Goal: Transaction & Acquisition: Purchase product/service

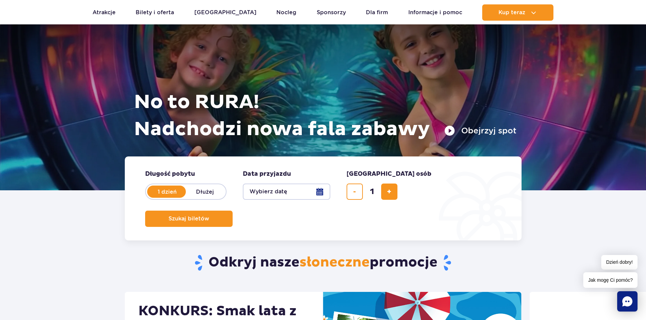
scroll to position [34, 0]
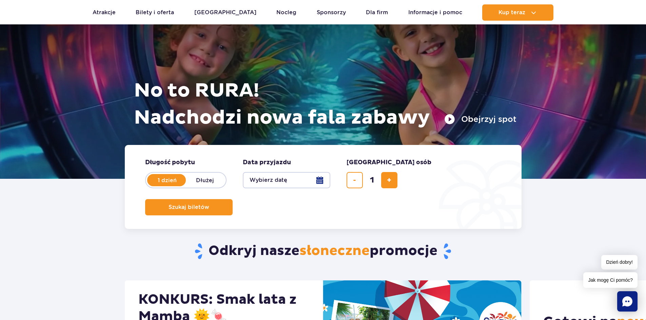
click at [320, 183] on button "Wybierz datę" at bounding box center [286, 180] width 87 height 16
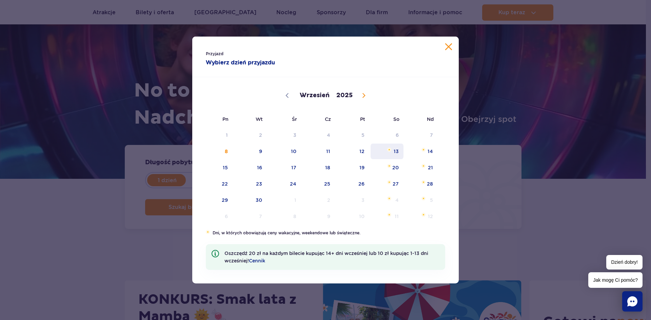
click at [395, 150] on span "13" at bounding box center [387, 152] width 34 height 16
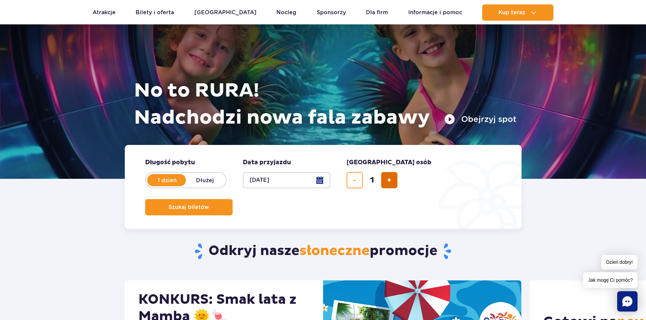
click at [382, 181] on button "dodaj bilet" at bounding box center [389, 180] width 16 height 16
type input "4"
click at [214, 204] on span "Planowanie wizyty w Park of Poland" at bounding box center [210, 207] width 5 height 6
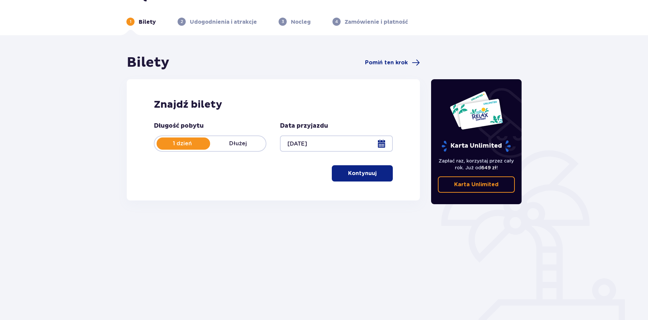
scroll to position [25, 0]
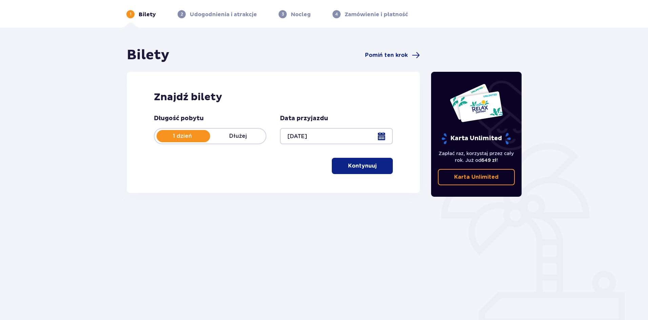
click at [365, 170] on p "Kontynuuj" at bounding box center [362, 165] width 28 height 7
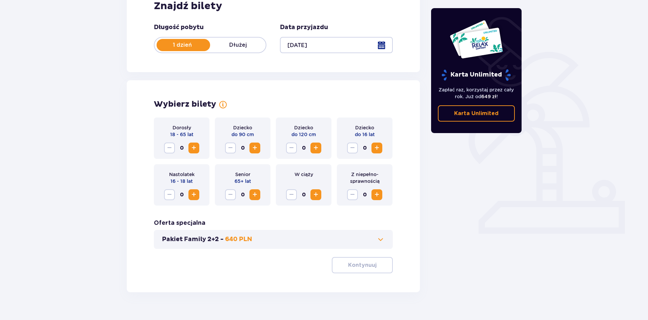
scroll to position [129, 0]
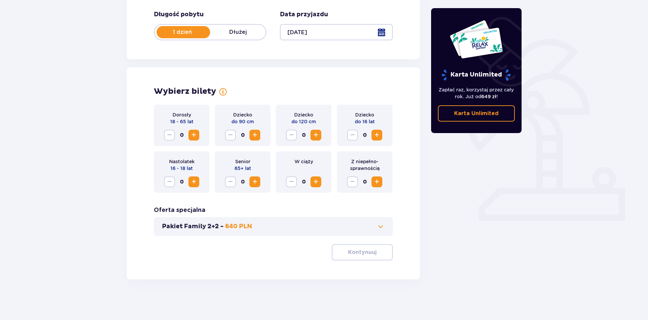
drag, startPoint x: 314, startPoint y: 180, endPoint x: 311, endPoint y: 183, distance: 4.3
click at [313, 180] on span "Increase" at bounding box center [316, 182] width 8 height 8
click at [194, 136] on span "Increase" at bounding box center [194, 135] width 8 height 8
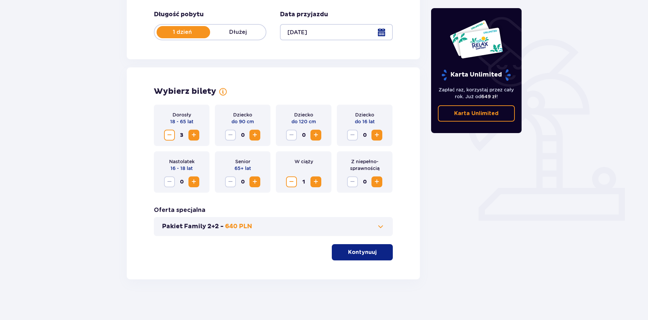
click at [366, 254] on p "Kontynuuj" at bounding box center [362, 252] width 28 height 7
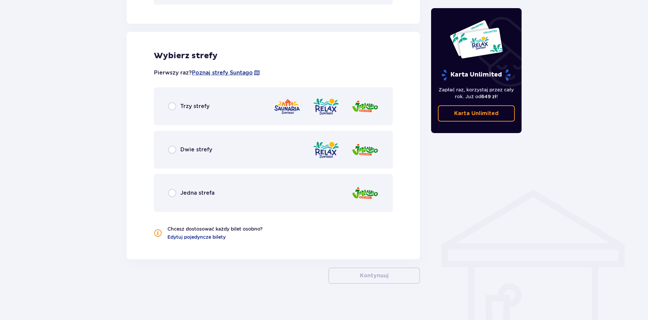
scroll to position [365, 0]
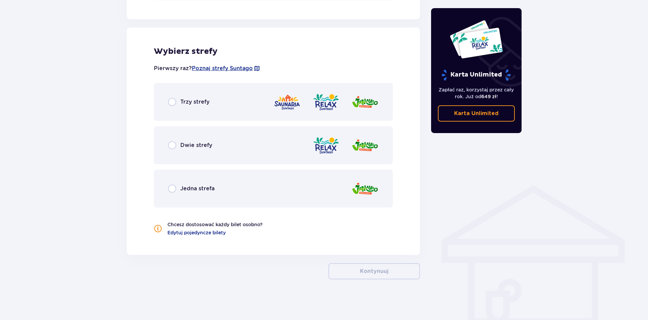
click at [198, 147] on p "Dwie strefy" at bounding box center [196, 145] width 32 height 7
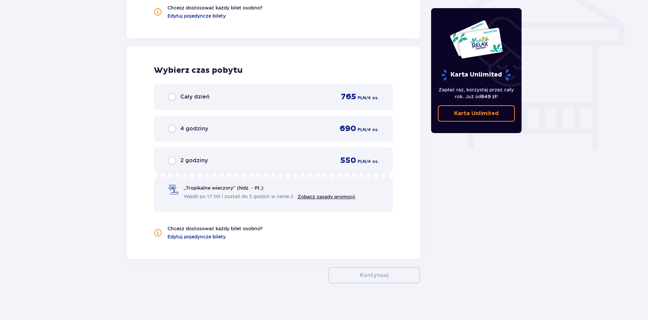
scroll to position [586, 0]
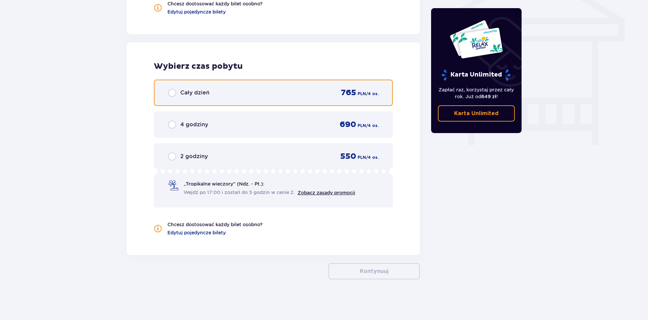
click at [171, 92] on input "radio" at bounding box center [172, 93] width 8 height 8
radio input "true"
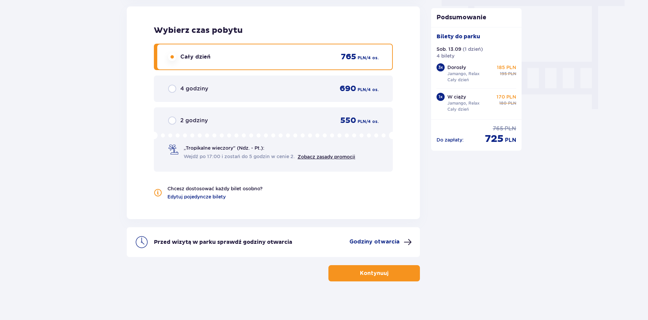
scroll to position [624, 0]
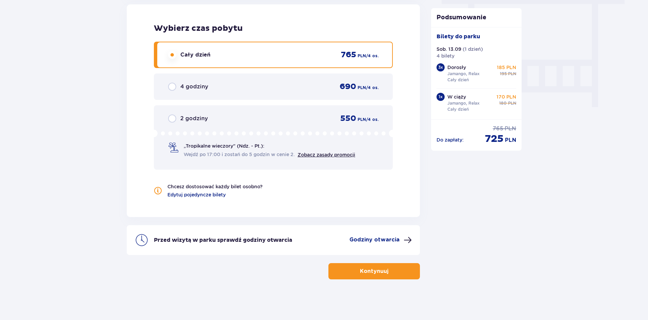
click at [389, 269] on span "button" at bounding box center [390, 271] width 8 height 8
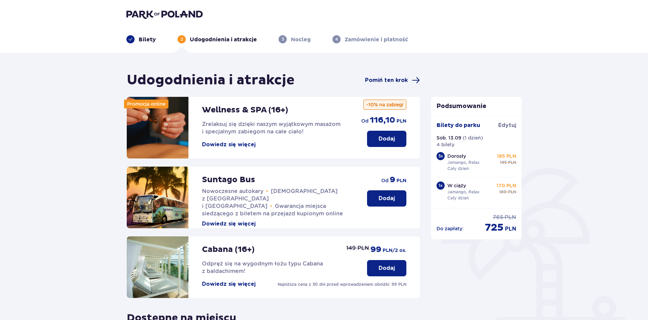
click at [400, 80] on span "Pomiń ten krok" at bounding box center [386, 80] width 43 height 7
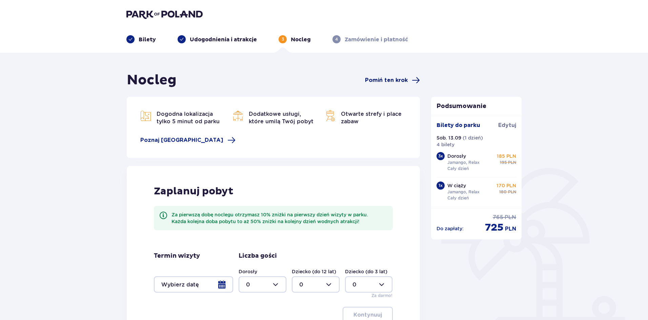
click at [404, 77] on span "Pomiń ten krok" at bounding box center [386, 80] width 43 height 7
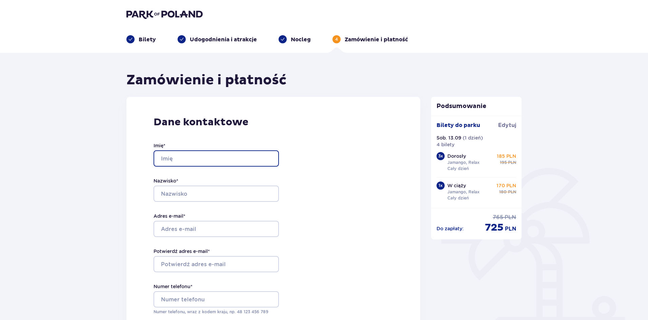
click at [184, 156] on input "Imię *" at bounding box center [216, 158] width 125 height 16
type input "Patryk"
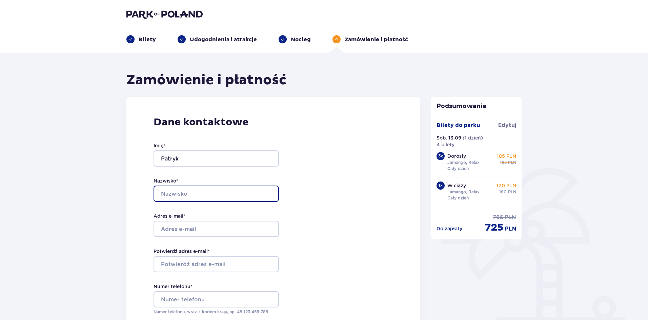
click at [185, 201] on input "Nazwisko *" at bounding box center [216, 194] width 125 height 16
type input "[PERSON_NAME]"
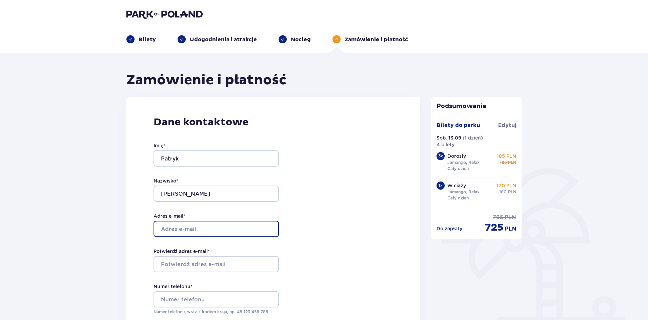
click at [187, 230] on input "Adres e-mail *" at bounding box center [216, 229] width 125 height 16
type input "[EMAIL_ADDRESS][DOMAIN_NAME]"
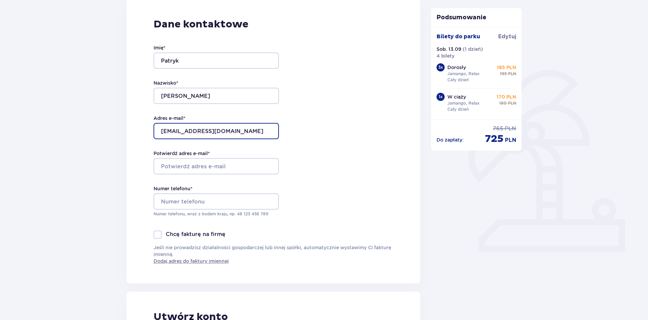
scroll to position [102, 0]
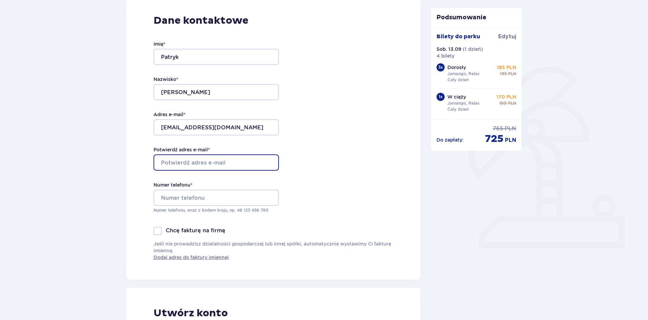
click at [199, 166] on input "Potwierdź adres e-mail *" at bounding box center [216, 163] width 125 height 16
click at [202, 161] on input "Potwierdź adres e-mail *" at bounding box center [216, 163] width 125 height 16
click at [202, 162] on input "Potwierdź adres e-mail *" at bounding box center [216, 163] width 125 height 16
type input "[EMAIL_ADDRESS][DOMAIN_NAME]"
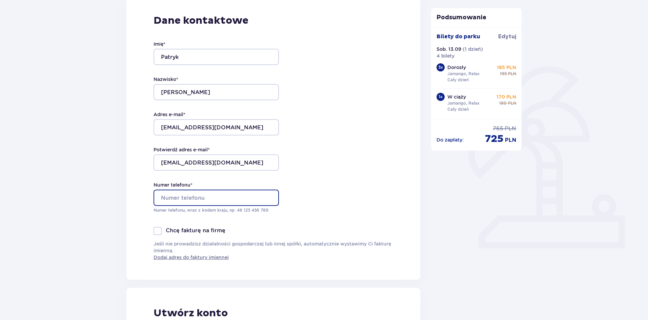
click at [202, 197] on input "Numer telefonu *" at bounding box center [216, 198] width 125 height 16
type input "798791484"
click at [342, 182] on div "Dane kontaktowe Imię * [PERSON_NAME] * [PERSON_NAME] Adres e-mail * [EMAIL_ADDR…" at bounding box center [273, 137] width 294 height 285
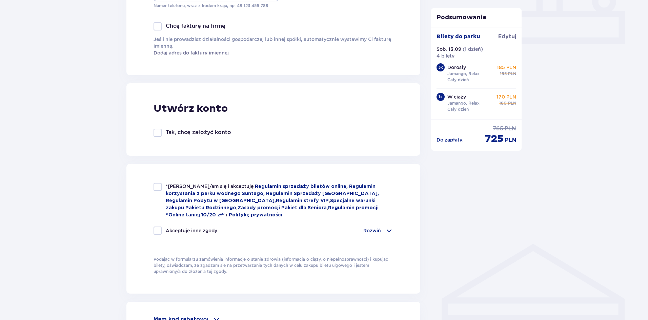
scroll to position [305, 0]
click at [155, 190] on div at bounding box center [158, 188] width 8 height 8
checkbox input "true"
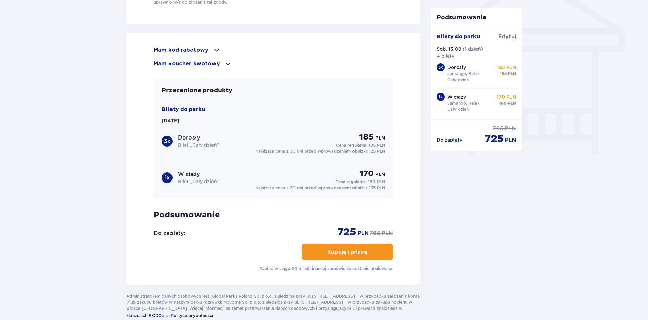
scroll to position [576, 0]
click at [335, 253] on p "Kupuję i płacę" at bounding box center [347, 251] width 40 height 7
